Goal: Transaction & Acquisition: Purchase product/service

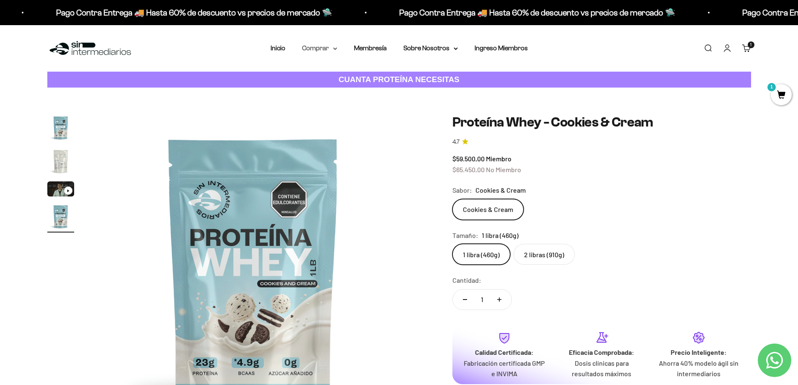
click at [332, 46] on summary "Comprar" at bounding box center [319, 48] width 35 height 11
click at [320, 76] on span "Proteínas" at bounding box center [321, 74] width 28 height 7
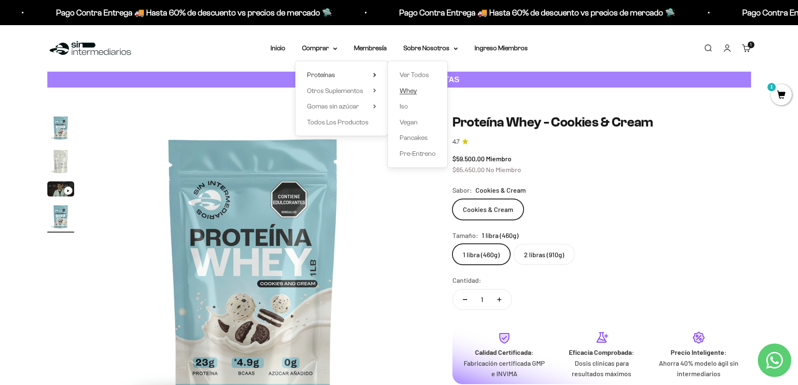
click at [419, 91] on link "Whey" at bounding box center [418, 90] width 36 height 11
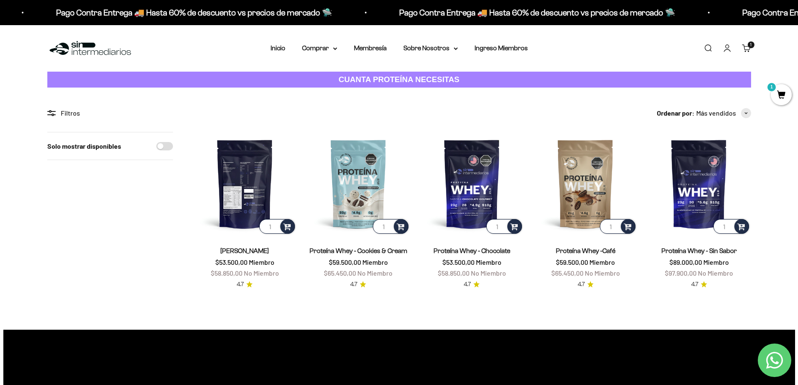
click at [232, 193] on img at bounding box center [244, 183] width 103 height 103
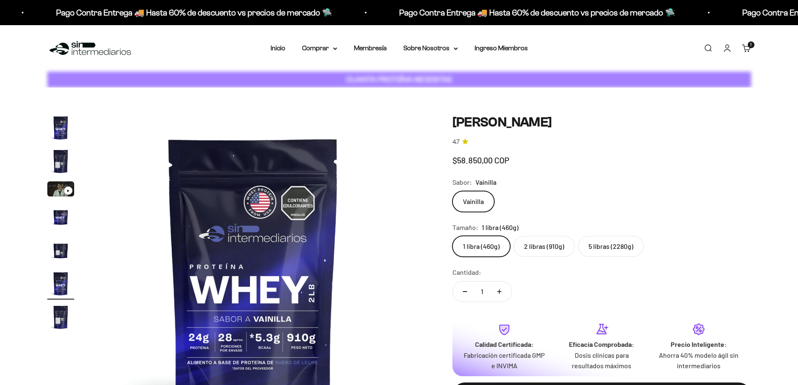
scroll to position [0, 1640]
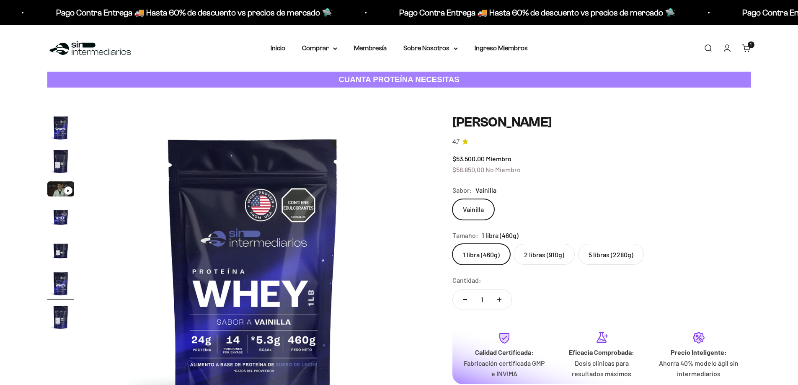
click at [542, 242] on fieldset "Tamaño: 1 libra (460g) 1 libra (460g) 2 libras (910g) 5 libras (2280g)" at bounding box center [601, 247] width 299 height 35
click at [539, 251] on label "2 libras (910g)" at bounding box center [544, 254] width 61 height 21
click at [452, 244] on input "2 libras (910g)" at bounding box center [452, 243] width 0 height 0
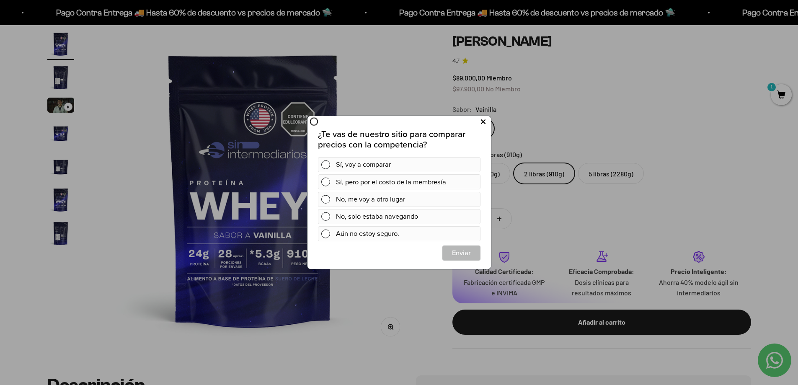
click at [484, 123] on icon at bounding box center [482, 121] width 5 height 11
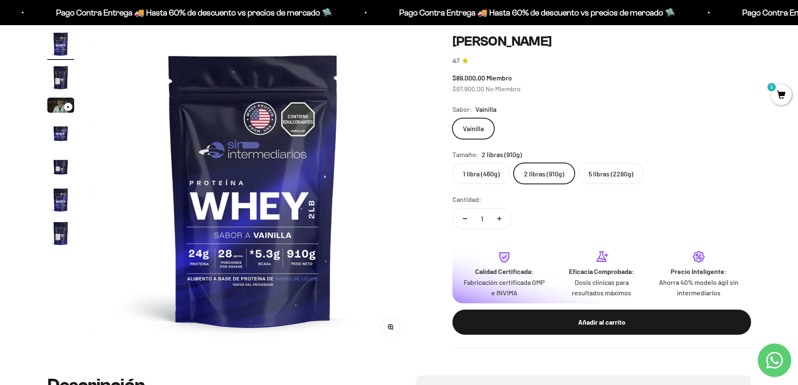
click at [784, 356] on link "Contact us on WhatsApp" at bounding box center [775, 361] width 34 height 34
